Goal: Task Accomplishment & Management: Manage account settings

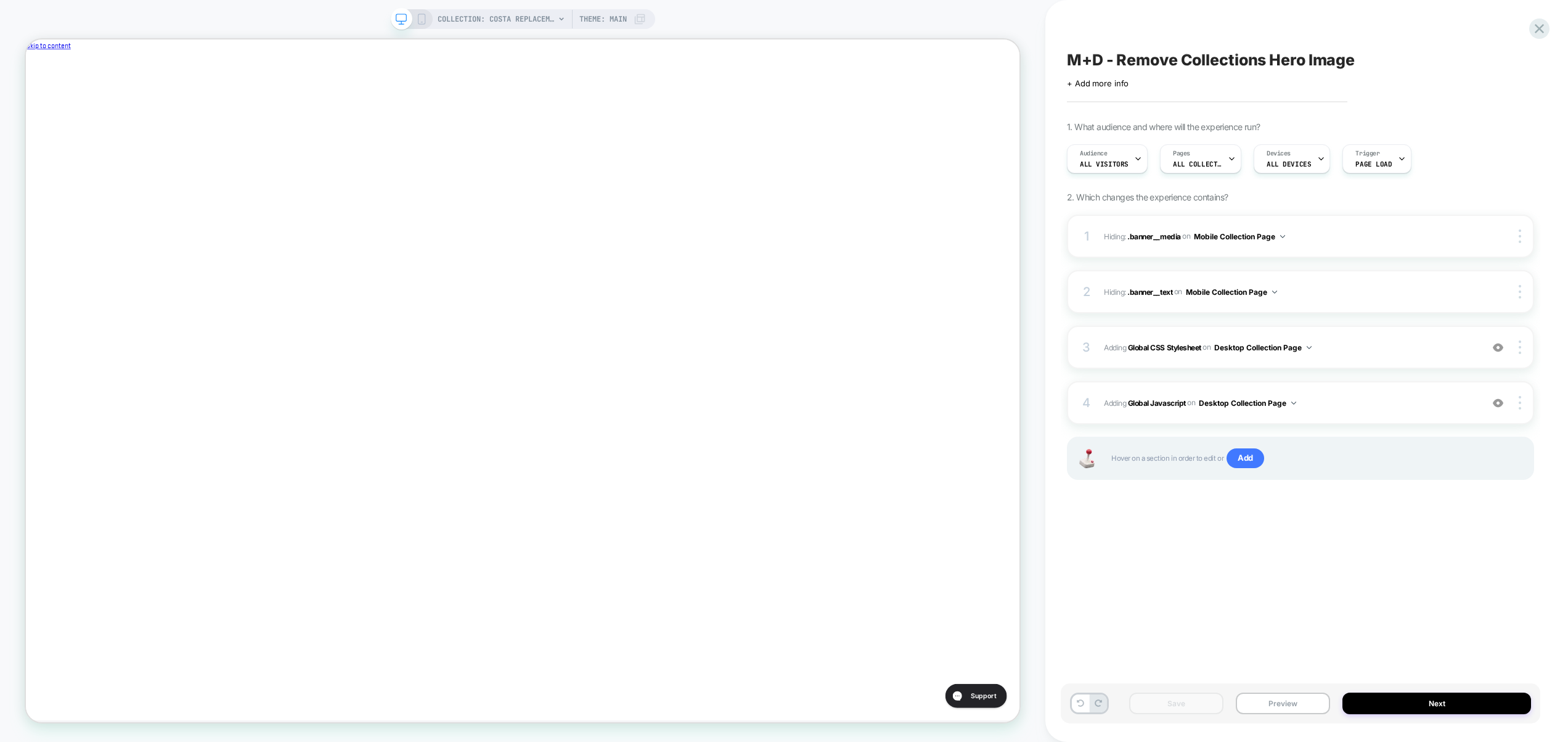
scroll to position [0, 415]
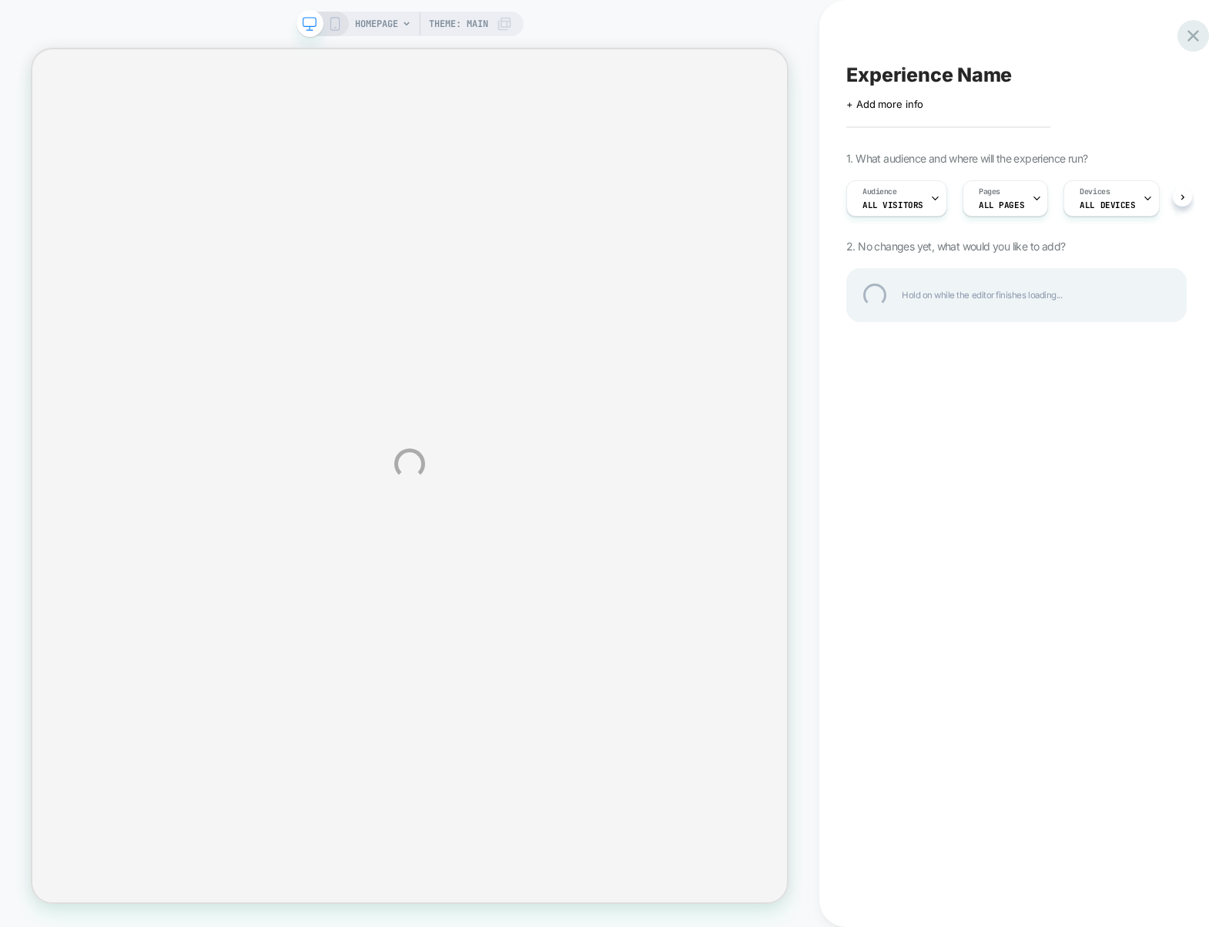
click at [1182, 39] on div at bounding box center [1194, 36] width 32 height 32
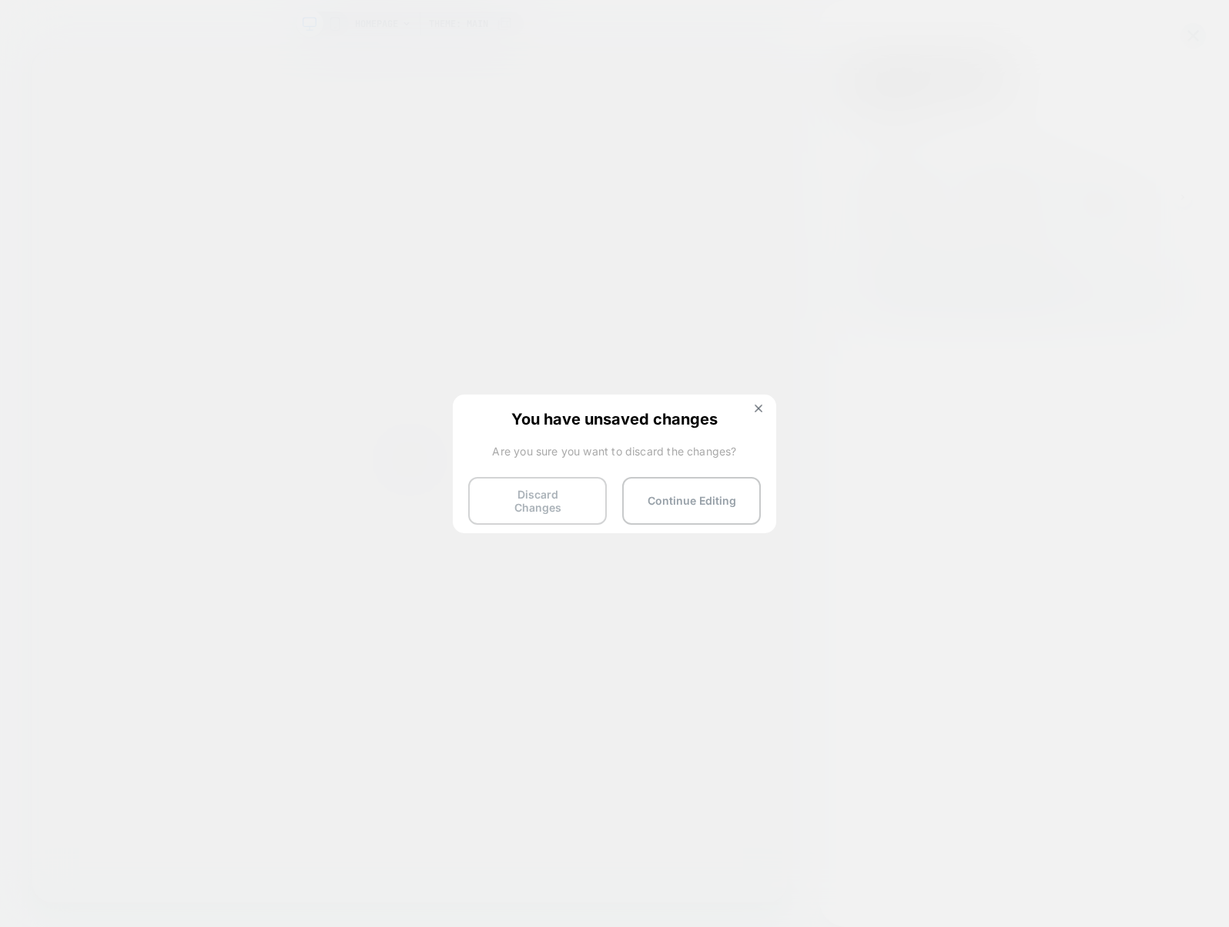
click at [571, 497] on button "Discard Changes" at bounding box center [537, 501] width 139 height 48
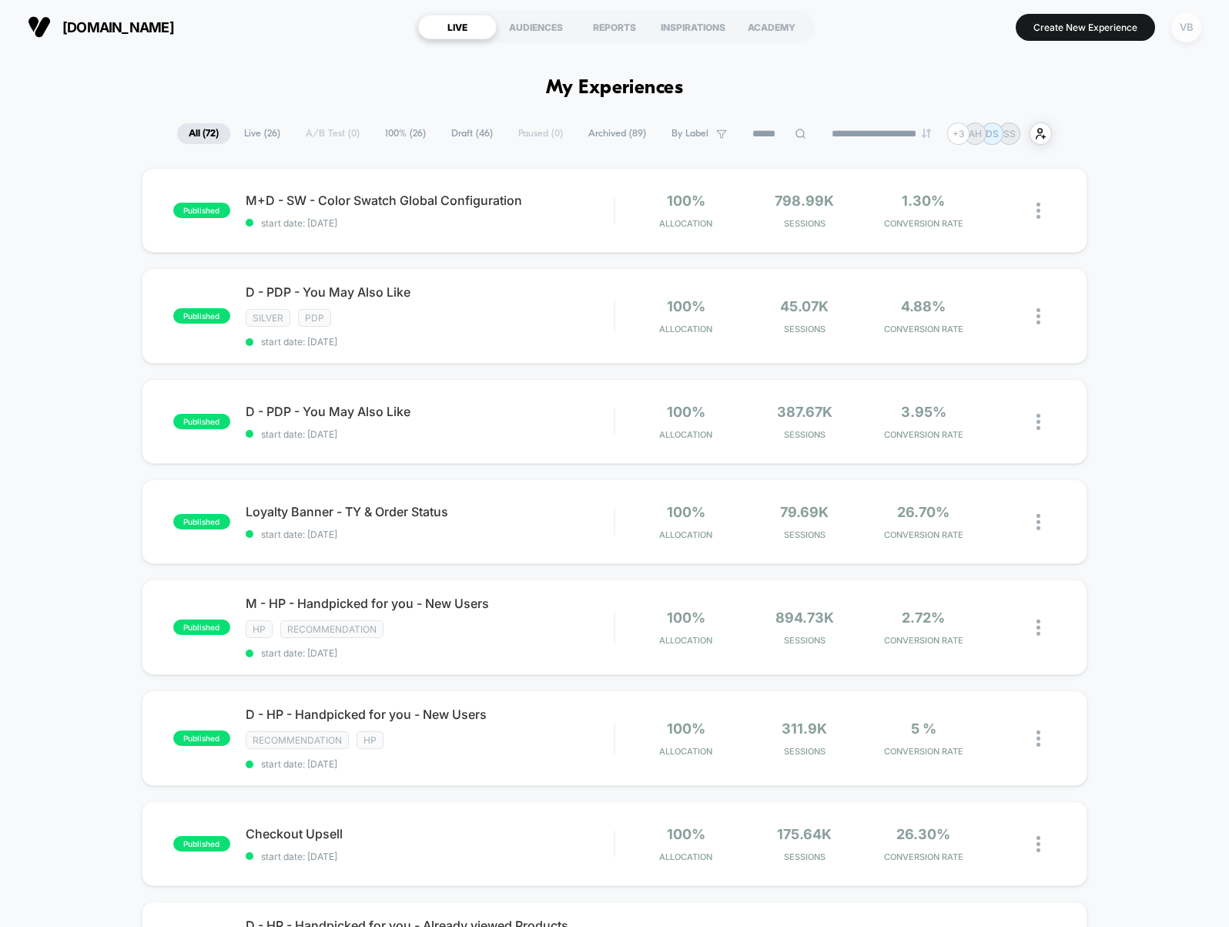
click at [1185, 40] on div "VB" at bounding box center [1186, 27] width 30 height 30
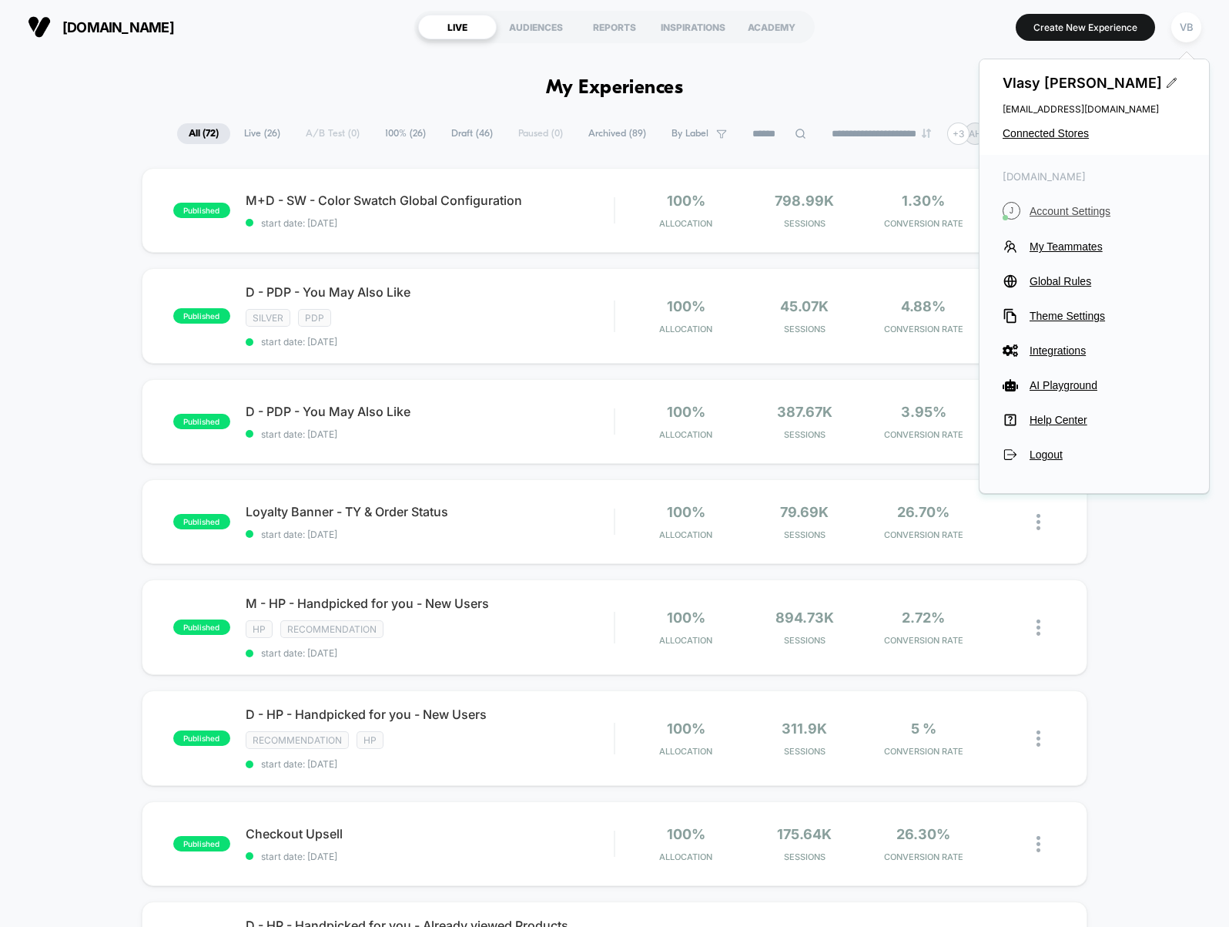
click at [1060, 210] on span "Account Settings" at bounding box center [1108, 211] width 156 height 12
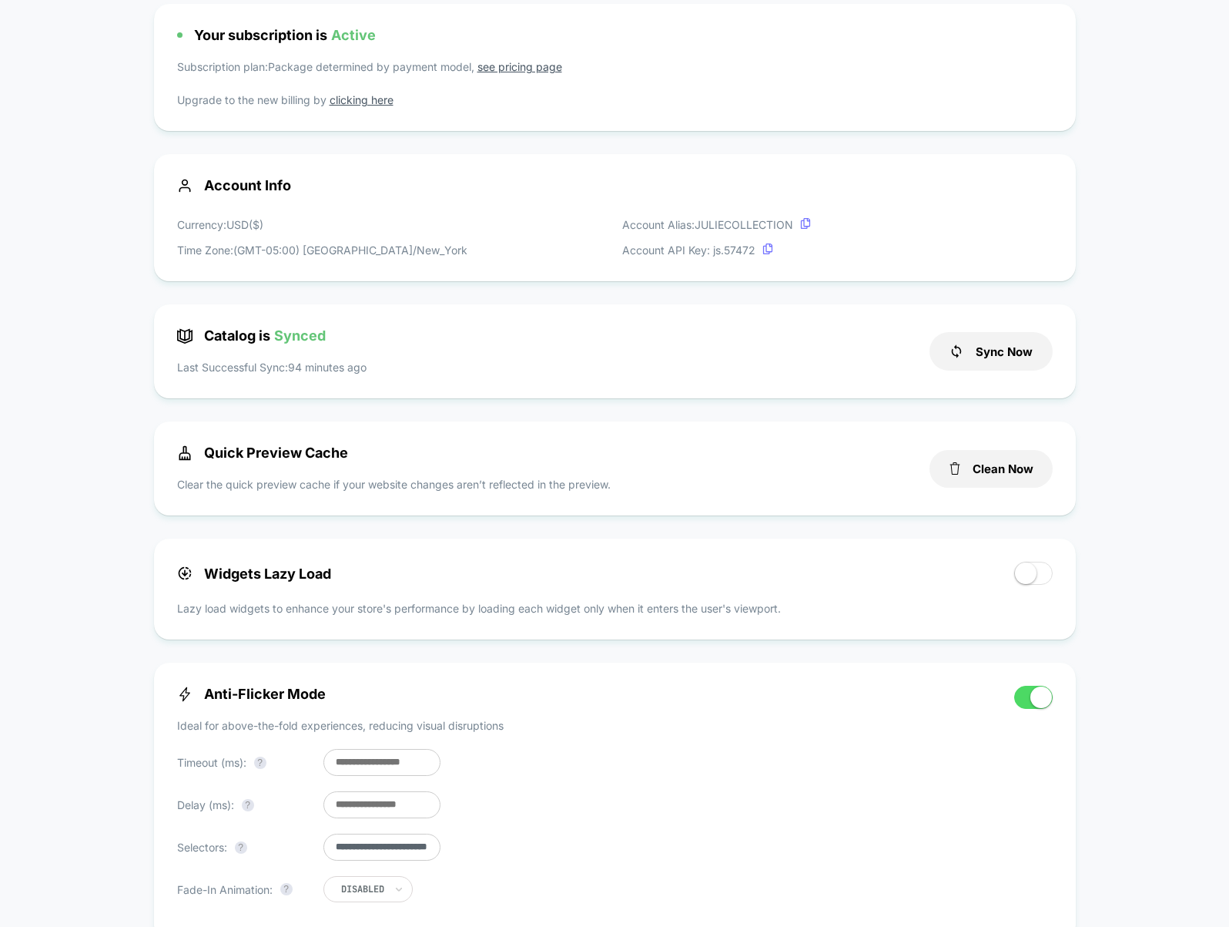
scroll to position [139, 0]
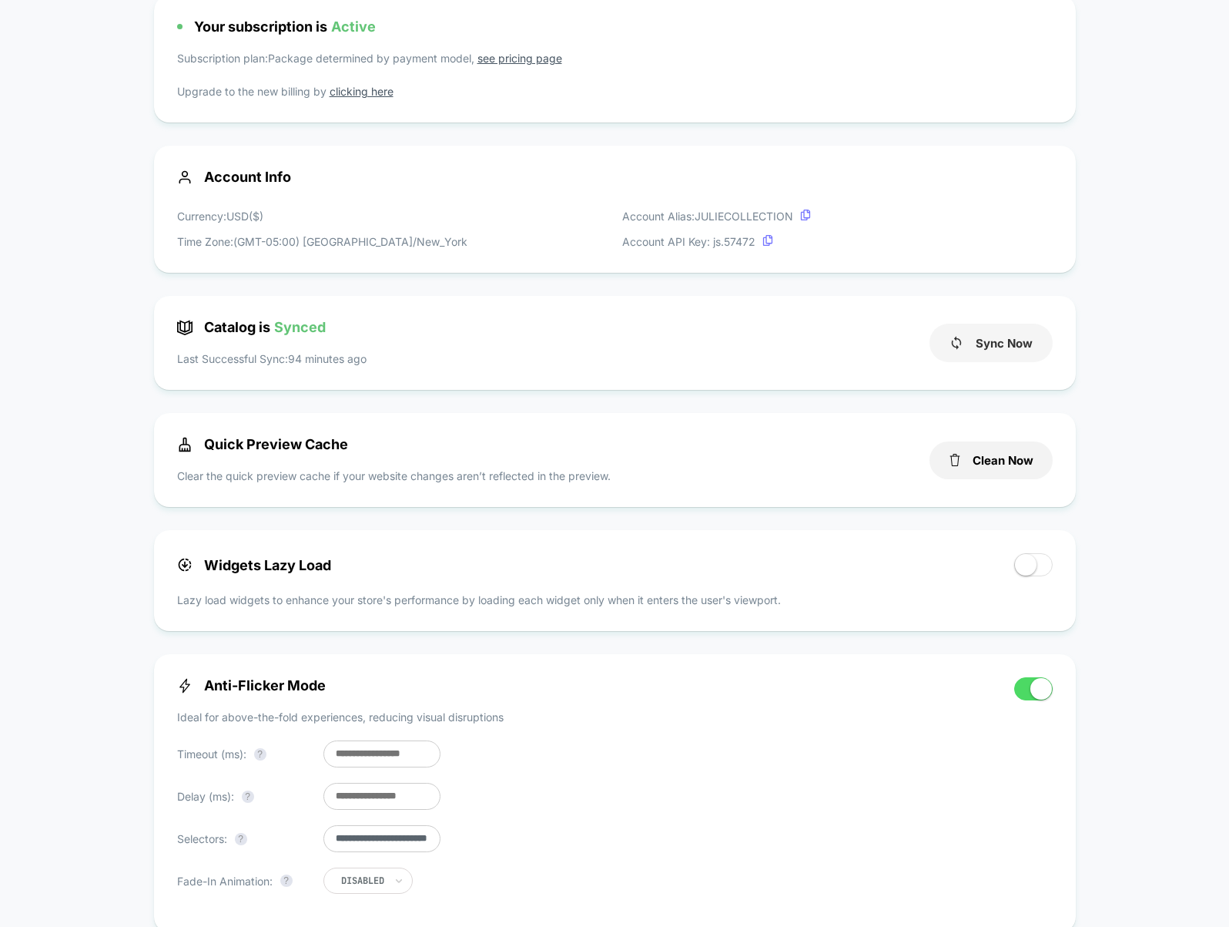
click at [991, 354] on button "Sync Now" at bounding box center [991, 342] width 123 height 39
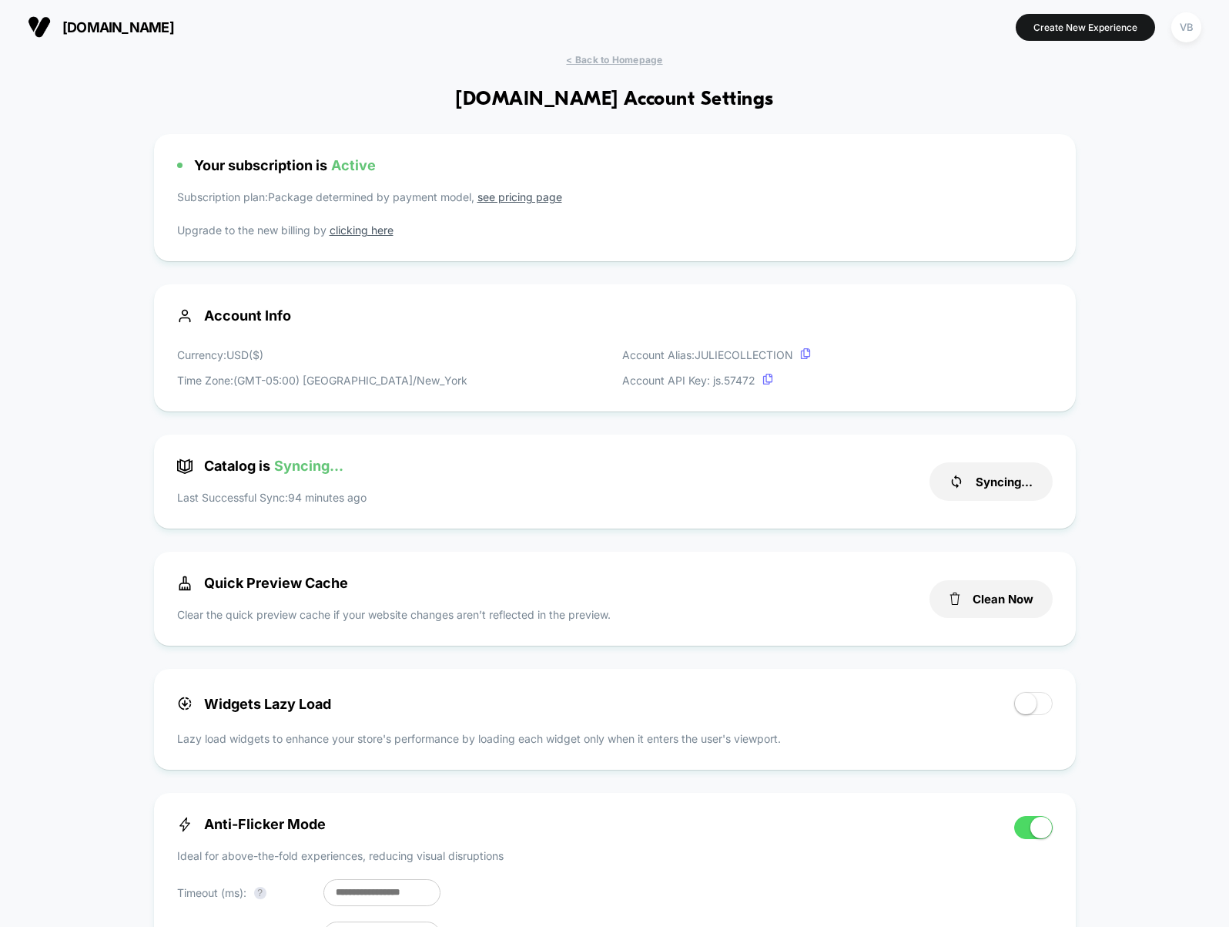
scroll to position [208, 0]
